Goal: Check status: Check status

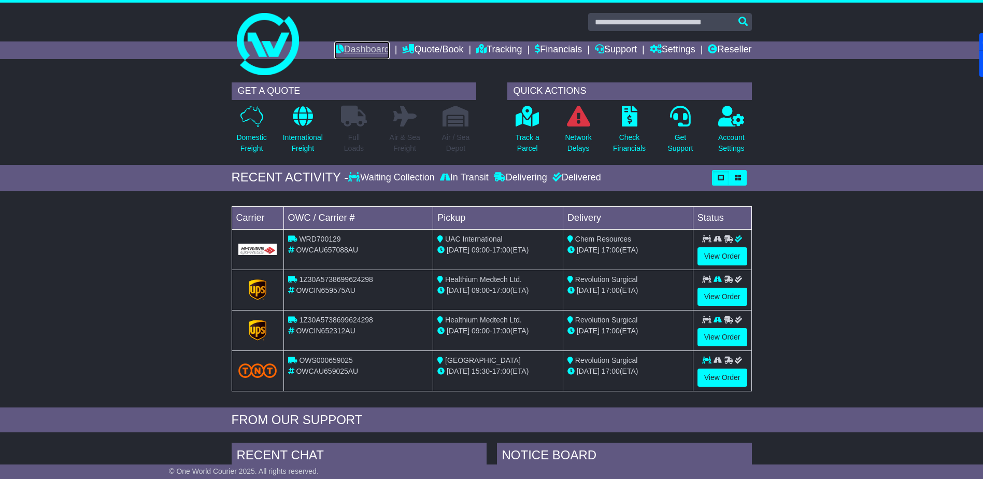
click at [352, 46] on link "Dashboard" at bounding box center [361, 50] width 55 height 18
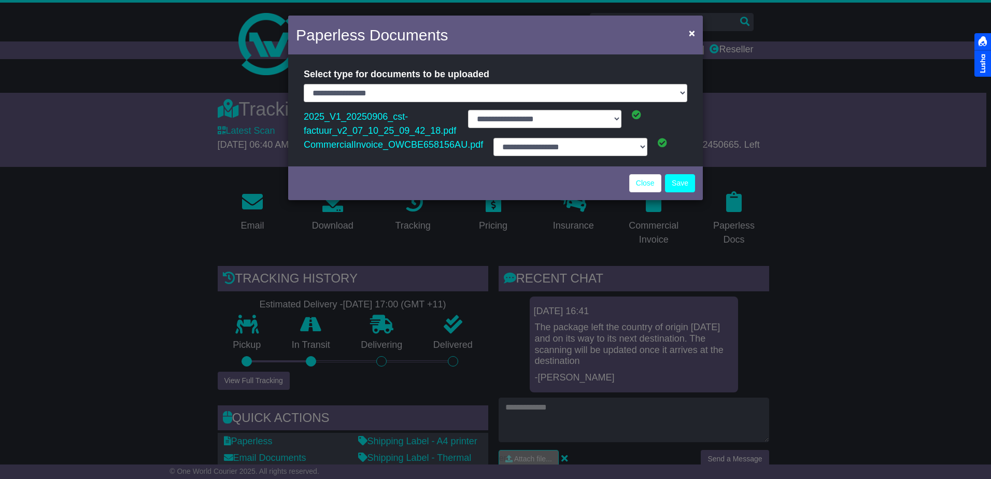
select select "**********"
click at [645, 182] on link "Close" at bounding box center [645, 183] width 32 height 18
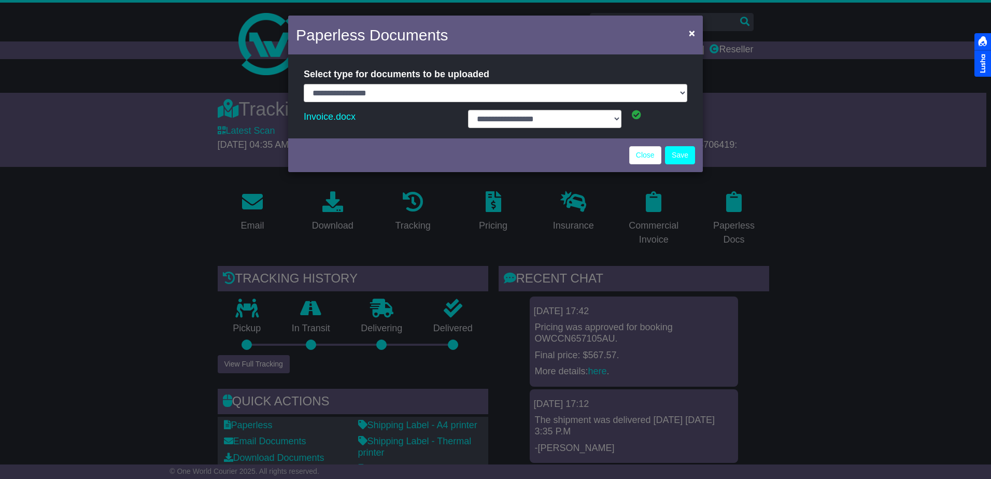
select select "**********"
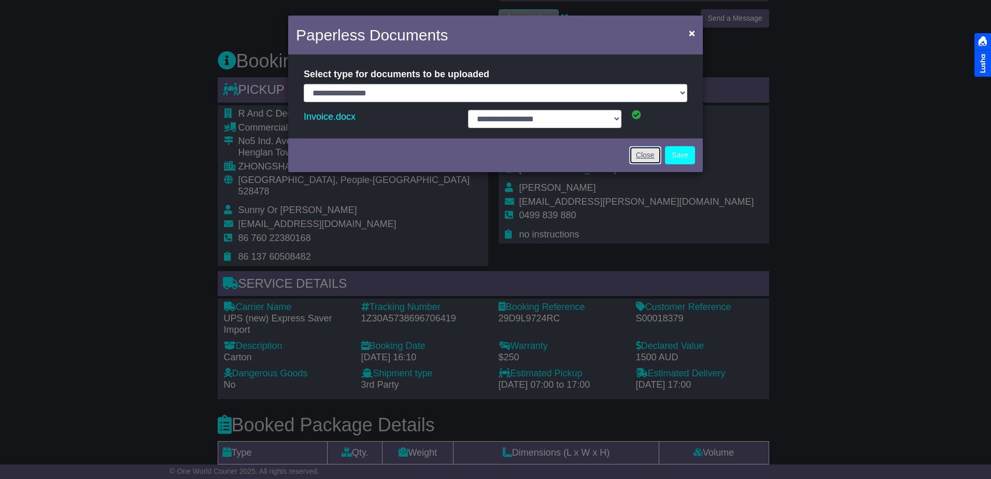
click at [637, 157] on link "Close" at bounding box center [645, 155] width 32 height 18
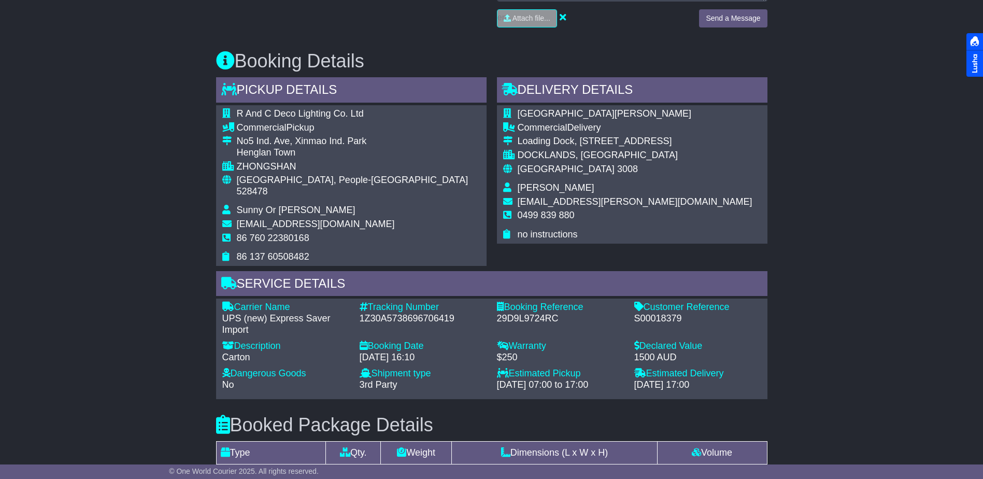
scroll to position [891, 0]
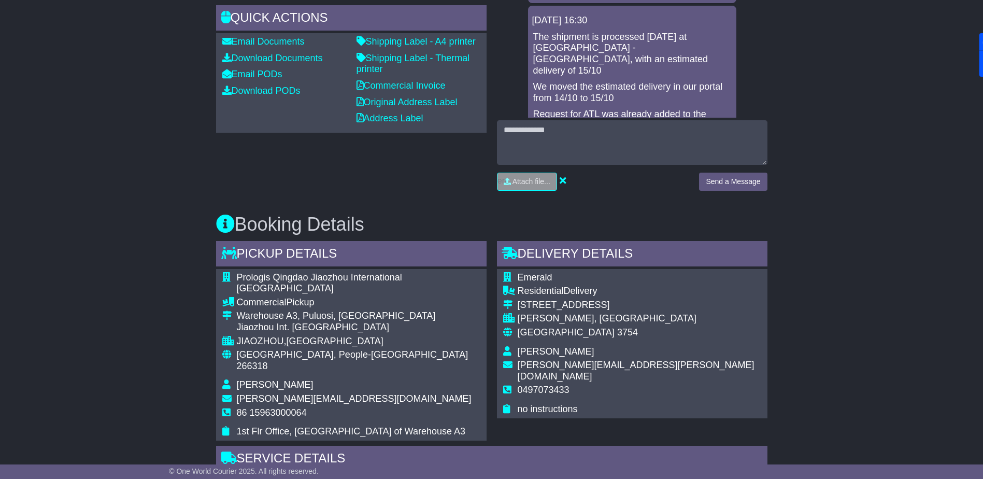
scroll to position [73, 0]
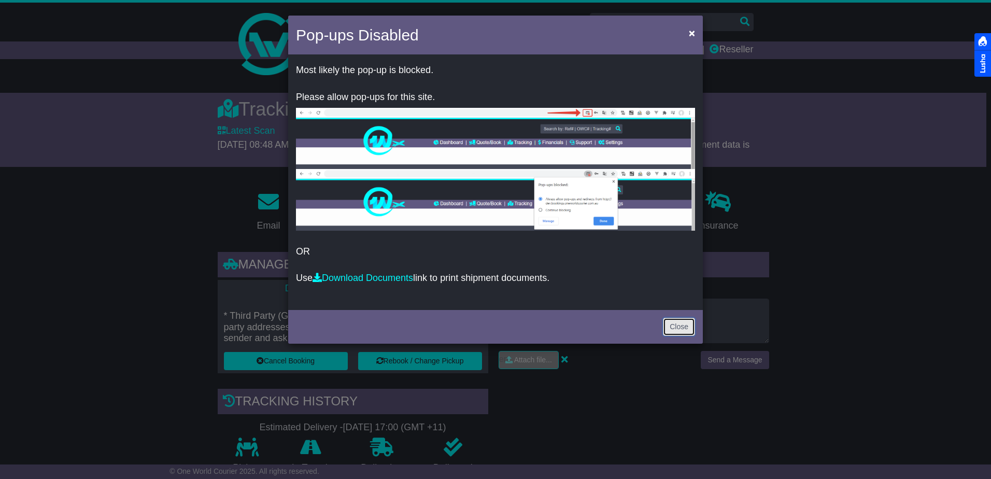
click at [675, 322] on link "Close" at bounding box center [679, 327] width 32 height 18
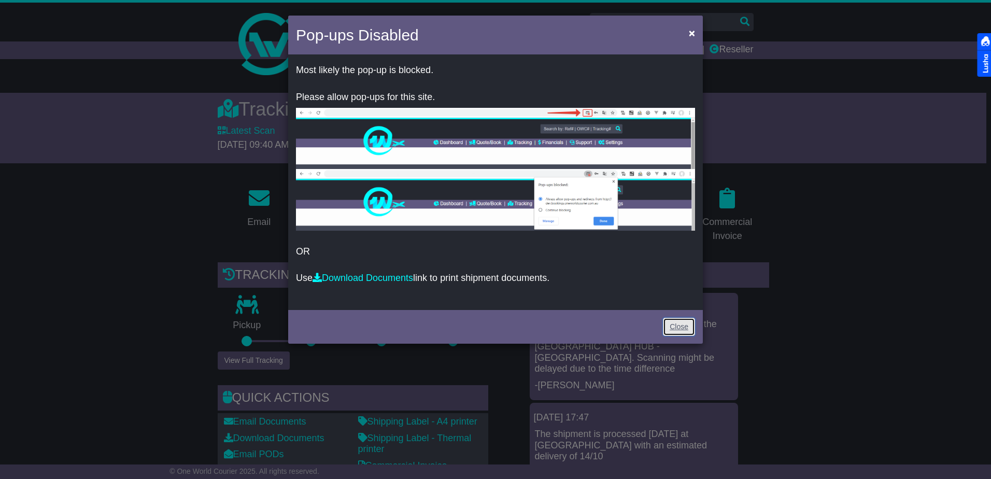
click at [676, 326] on link "Close" at bounding box center [679, 327] width 32 height 18
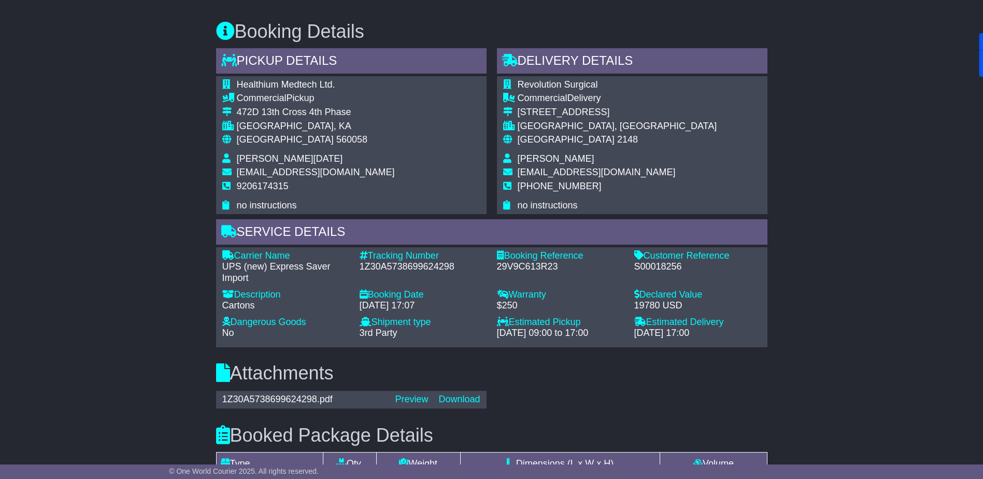
scroll to position [581, 0]
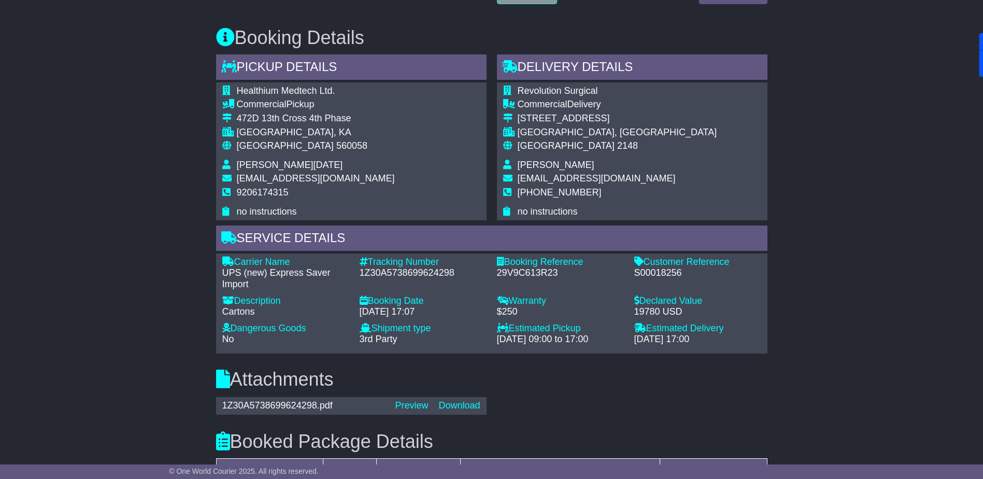
click at [674, 271] on div "S00018256" at bounding box center [697, 272] width 127 height 11
copy div "S00018256"
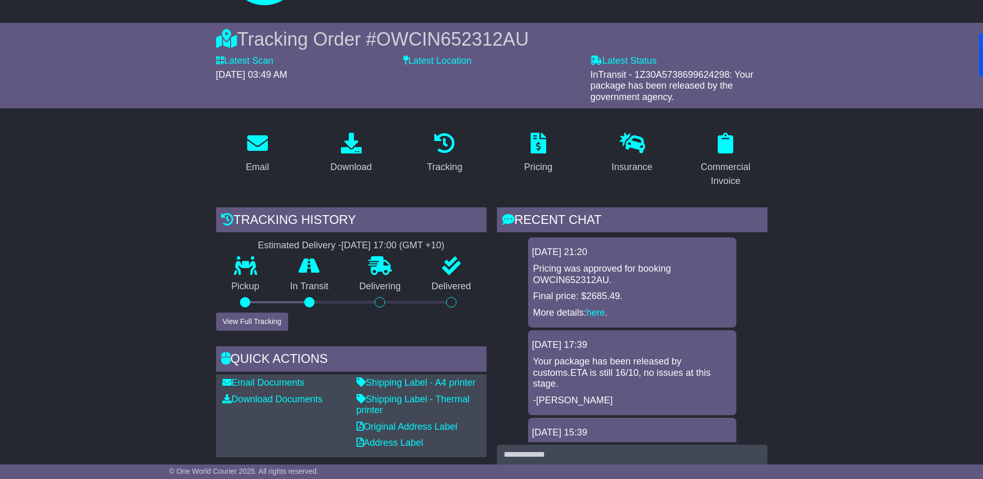
scroll to position [0, 0]
